Goal: Task Accomplishment & Management: Use online tool/utility

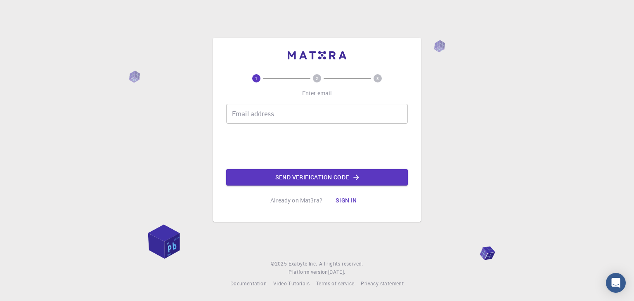
click at [287, 113] on input "Email address" at bounding box center [317, 114] width 182 height 20
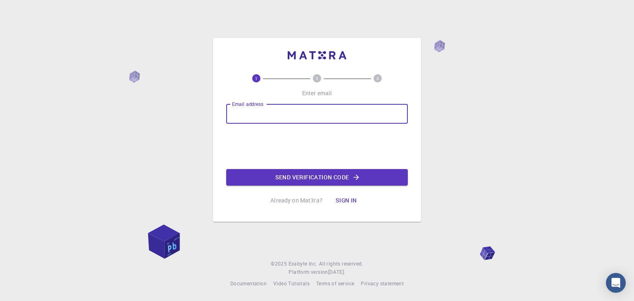
type input "[EMAIL_ADDRESS][DOMAIN_NAME]"
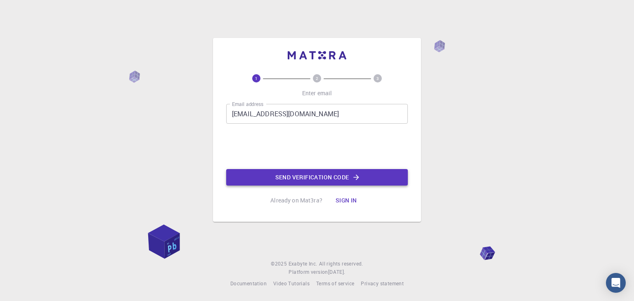
click at [309, 177] on button "Send verification code" at bounding box center [317, 177] width 182 height 17
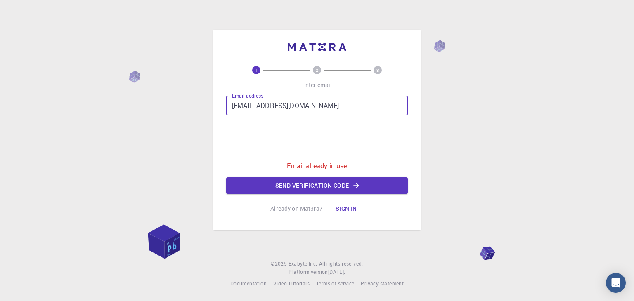
drag, startPoint x: 310, startPoint y: 109, endPoint x: 206, endPoint y: 105, distance: 104.5
click at [206, 105] on div "1 2 3 Enter email Email address [EMAIL_ADDRESS][DOMAIN_NAME] Email address 0cAF…" at bounding box center [317, 150] width 634 height 301
click at [267, 109] on input "Email address" at bounding box center [317, 106] width 182 height 20
type input "[EMAIL_ADDRESS][DOMAIN_NAME]"
click at [312, 197] on div "1 2 3 Enter email Email address [EMAIL_ADDRESS][DOMAIN_NAME] Email address 0cAF…" at bounding box center [317, 141] width 182 height 151
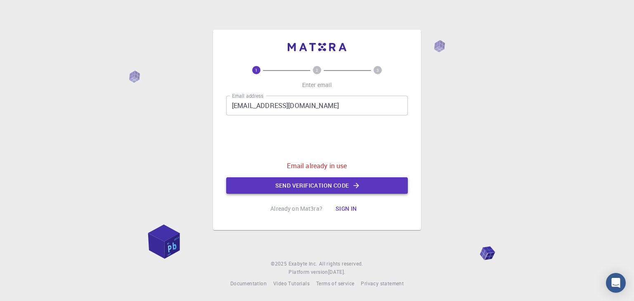
click at [311, 189] on button "Send verification code" at bounding box center [317, 185] width 182 height 17
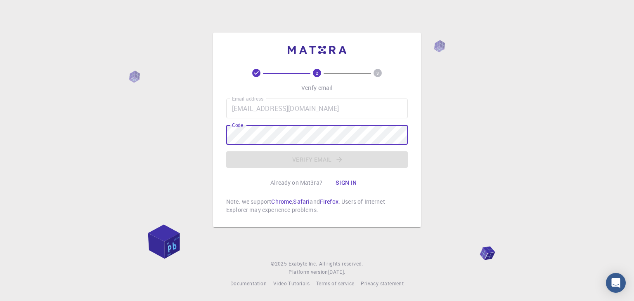
click at [342, 185] on button "Sign in" at bounding box center [346, 183] width 35 height 17
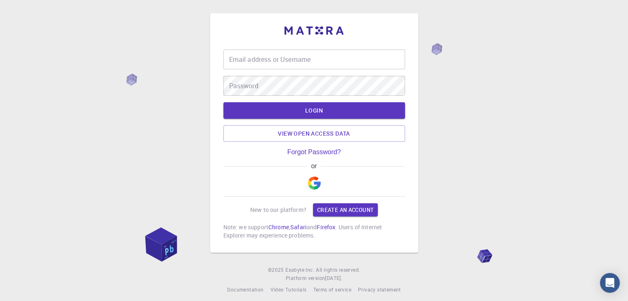
click at [279, 47] on div "Email address or Username Email address or Username Password Password LOGIN Vie…" at bounding box center [314, 132] width 182 height 213
click at [319, 151] on link "Forgot Password?" at bounding box center [314, 152] width 54 height 7
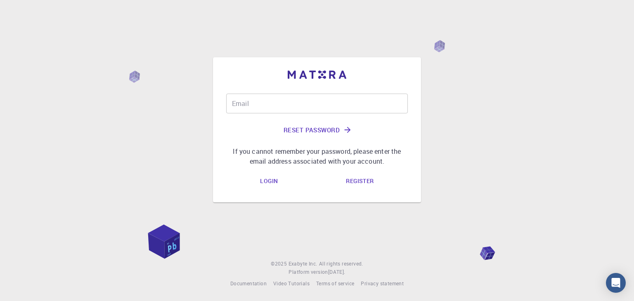
click at [262, 101] on input "Email" at bounding box center [317, 104] width 182 height 20
paste input "The DFT-optimized geometries revealed that all complexes were energetically sta…"
type input "The DFT-optimized geometries revealed that all complexes were energetically sta…"
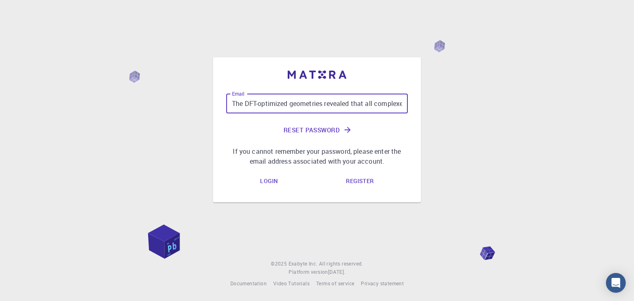
scroll to position [0, 1831]
click at [282, 96] on input "The DFT-optimized geometries revealed that all complexes were energetically sta…" at bounding box center [317, 104] width 182 height 20
click at [292, 105] on input "Email" at bounding box center [317, 104] width 182 height 20
click at [281, 95] on input "Email" at bounding box center [317, 104] width 182 height 20
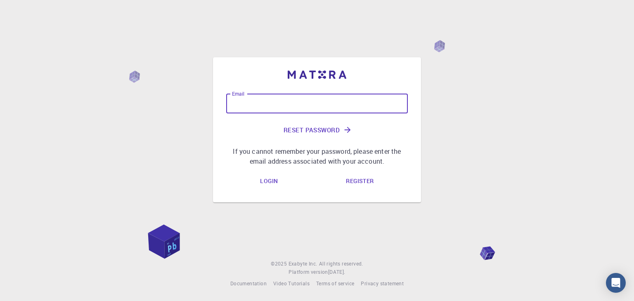
click at [279, 107] on input "Email" at bounding box center [317, 104] width 182 height 20
type input "[EMAIL_ADDRESS][DOMAIN_NAME]"
click at [303, 133] on button "Reset Password" at bounding box center [317, 130] width 182 height 20
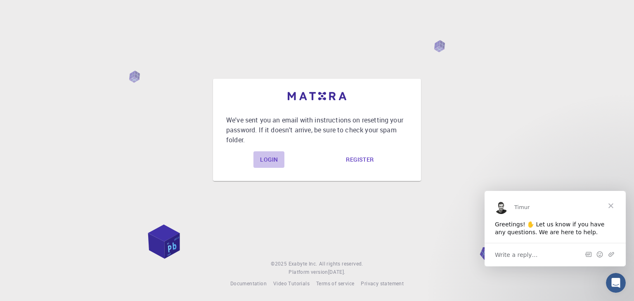
click at [262, 157] on link "Login" at bounding box center [268, 159] width 31 height 17
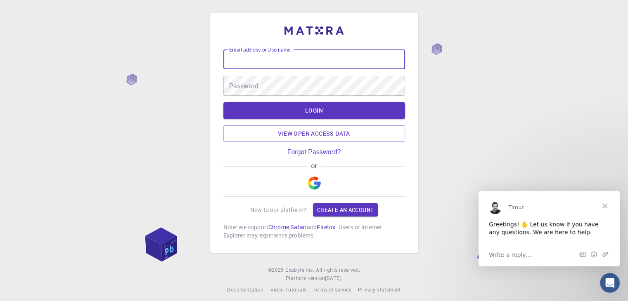
click at [298, 53] on input "Email address or Username" at bounding box center [314, 60] width 182 height 20
click at [298, 61] on input "Email address or Username" at bounding box center [314, 60] width 182 height 20
type input "[EMAIL_ADDRESS][DOMAIN_NAME]"
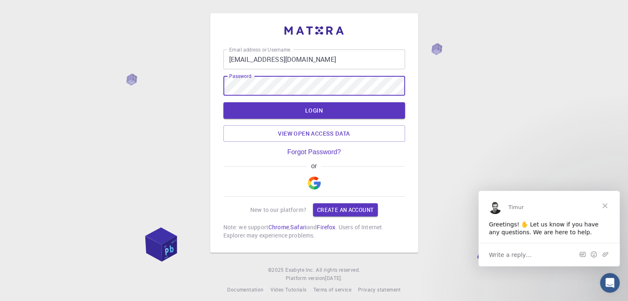
click at [223, 102] on button "LOGIN" at bounding box center [314, 110] width 182 height 17
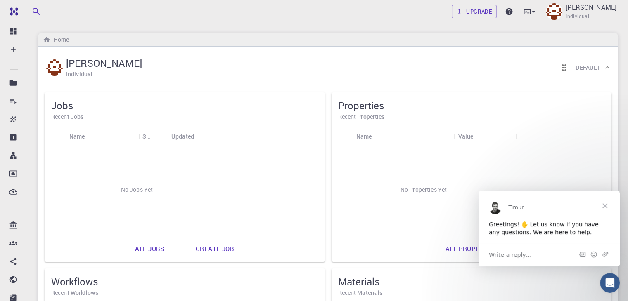
click at [603, 203] on span "Close" at bounding box center [605, 206] width 30 height 30
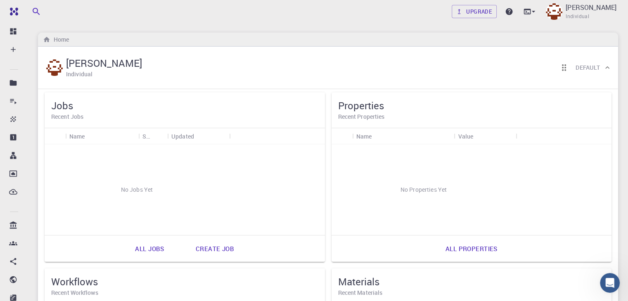
click at [187, 246] on link "Create job" at bounding box center [215, 249] width 57 height 20
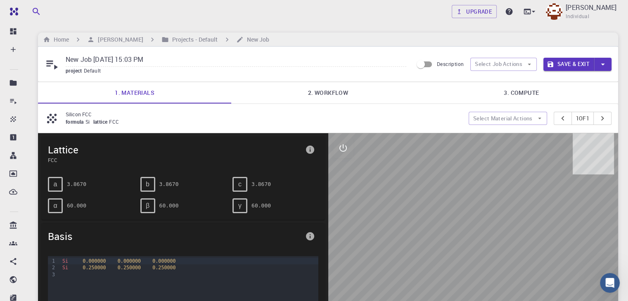
drag, startPoint x: 438, startPoint y: 223, endPoint x: 444, endPoint y: 259, distance: 36.1
click at [444, 259] on div at bounding box center [473, 261] width 290 height 257
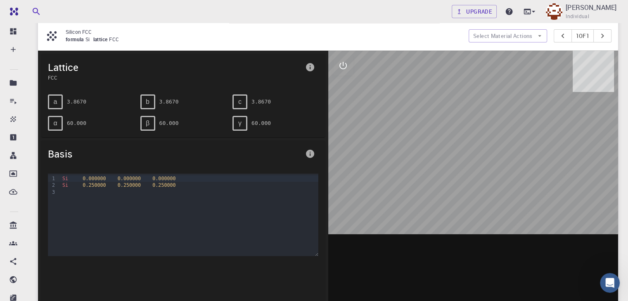
click at [525, 166] on div at bounding box center [473, 179] width 290 height 257
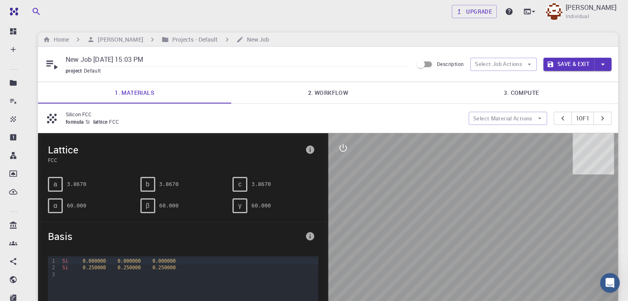
click at [525, 92] on link "3. Compute" at bounding box center [521, 92] width 193 height 21
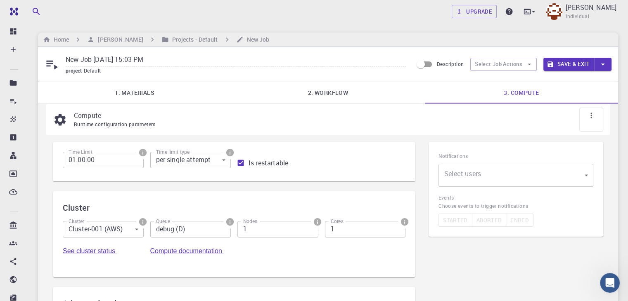
click at [124, 93] on link "1. Materials" at bounding box center [134, 92] width 193 height 21
